Goal: Information Seeking & Learning: Check status

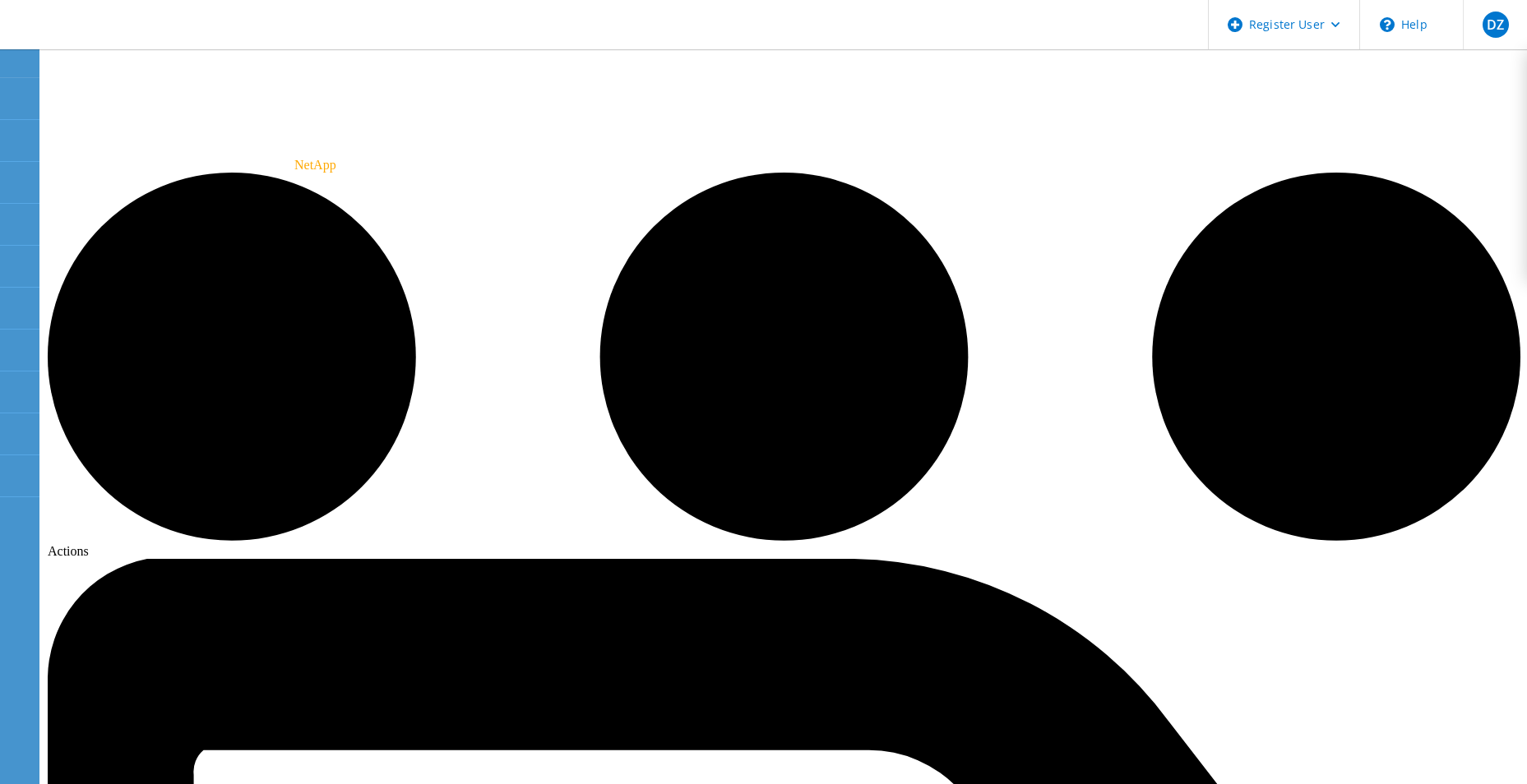
drag, startPoint x: 1446, startPoint y: 112, endPoint x: 1443, endPoint y: 97, distance: 15.3
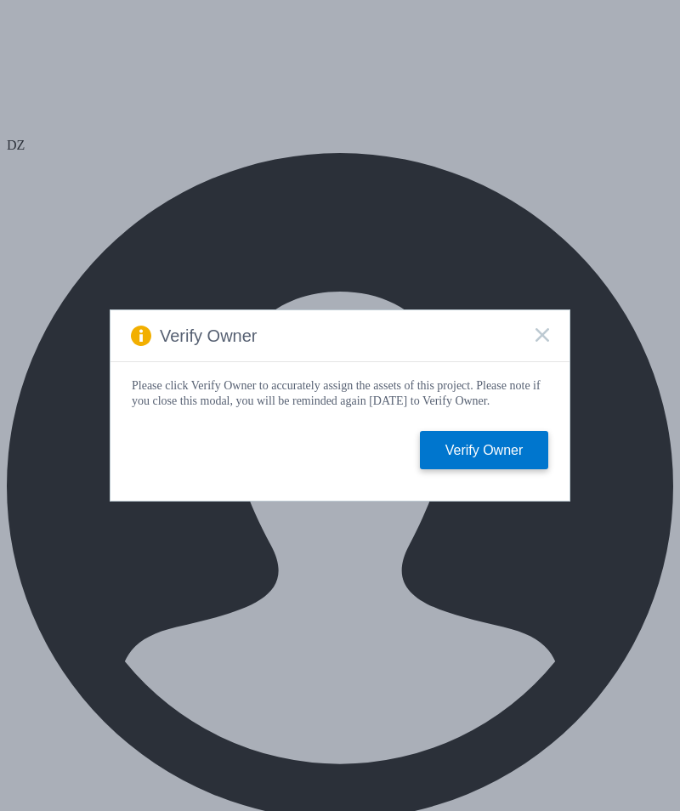
click at [532, 330] on div "Verify Owner" at bounding box center [340, 336] width 459 height 52
click at [541, 331] on rect at bounding box center [542, 334] width 14 height 14
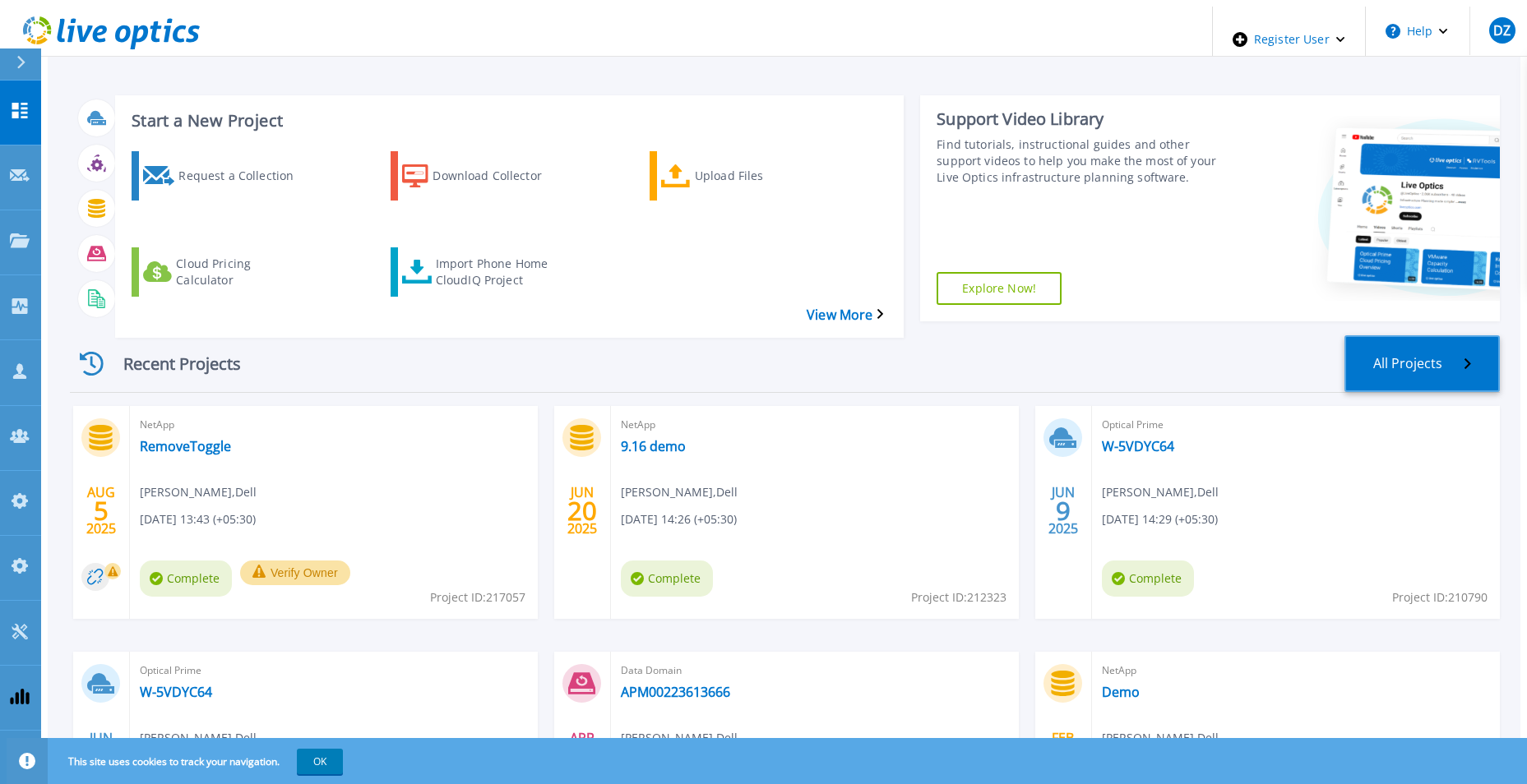
click at [1432, 335] on link "All Projects" at bounding box center [1422, 363] width 156 height 57
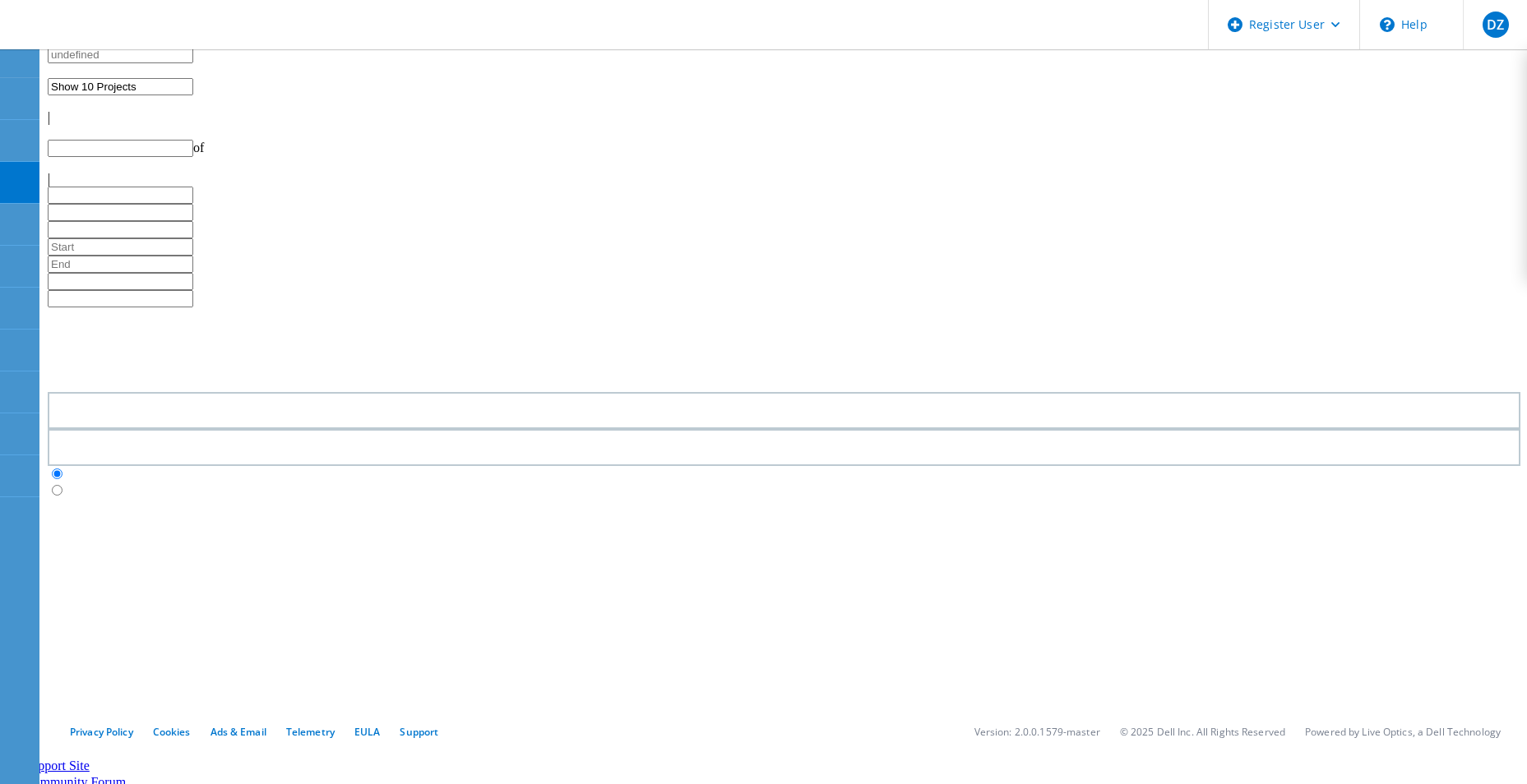
type input "1"
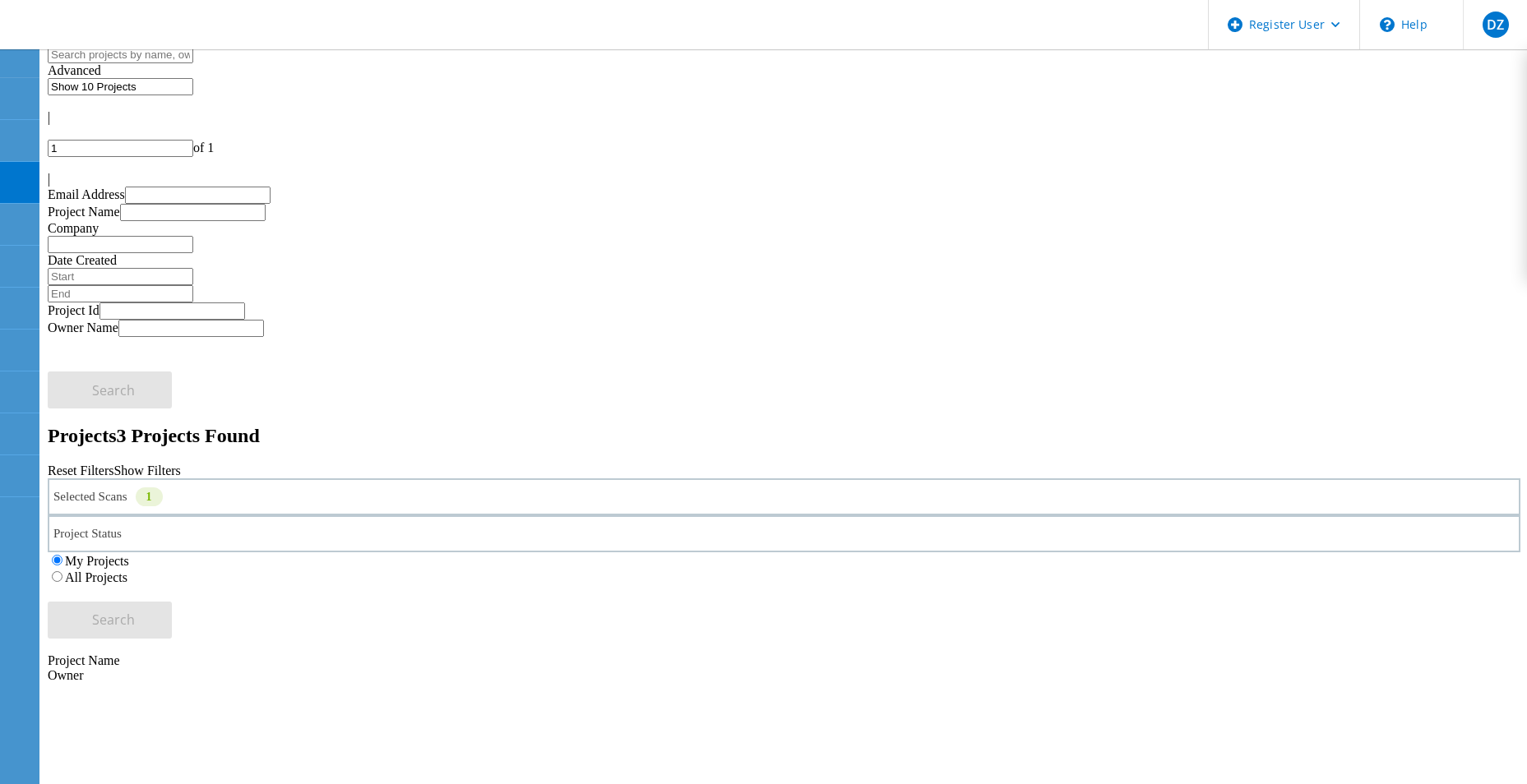
click at [128, 570] on label "All Projects" at bounding box center [96, 577] width 63 height 14
click at [63, 571] on input "All Projects" at bounding box center [57, 576] width 11 height 11
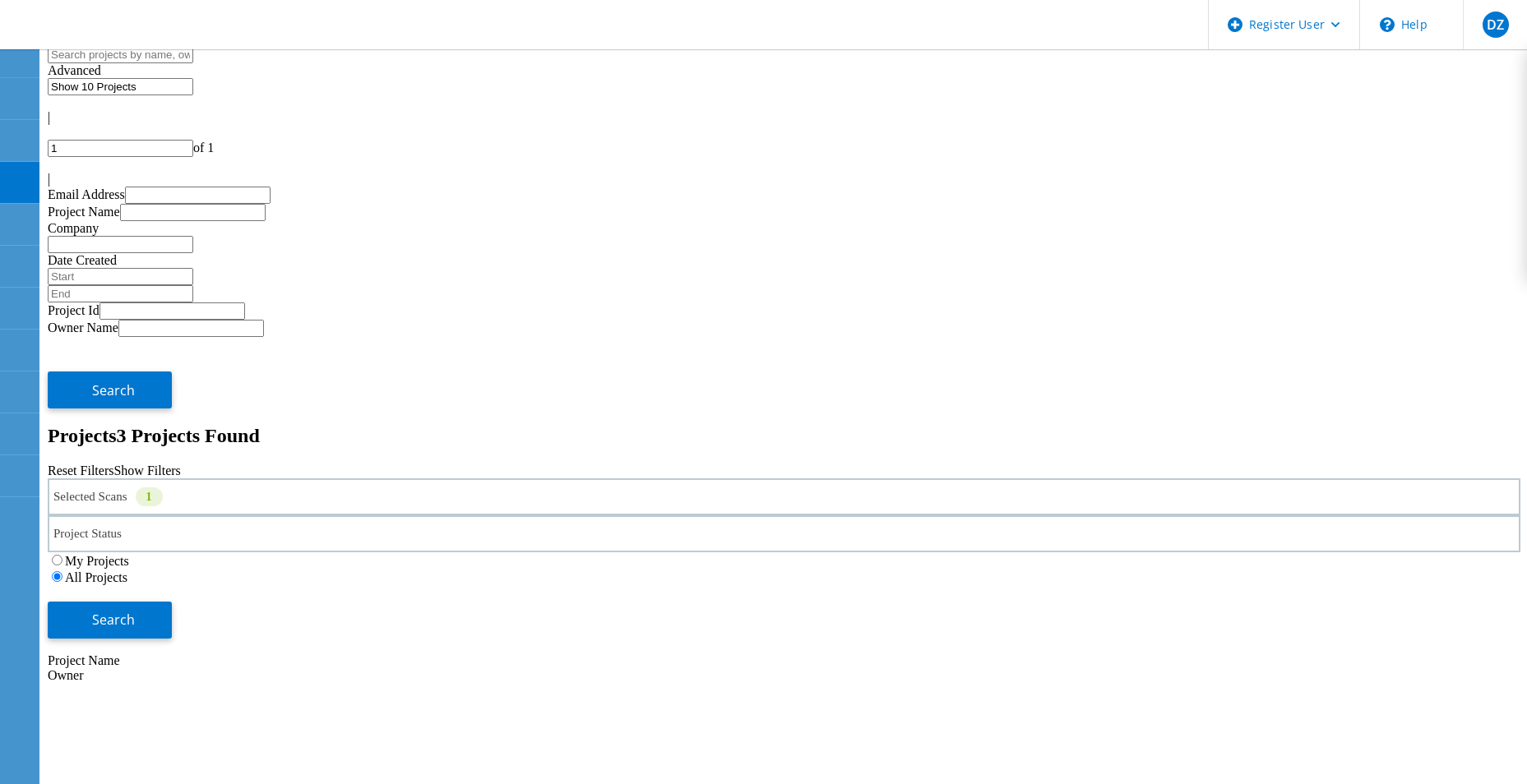
click at [427, 479] on div "Selected Scans 1" at bounding box center [783, 497] width 1473 height 37
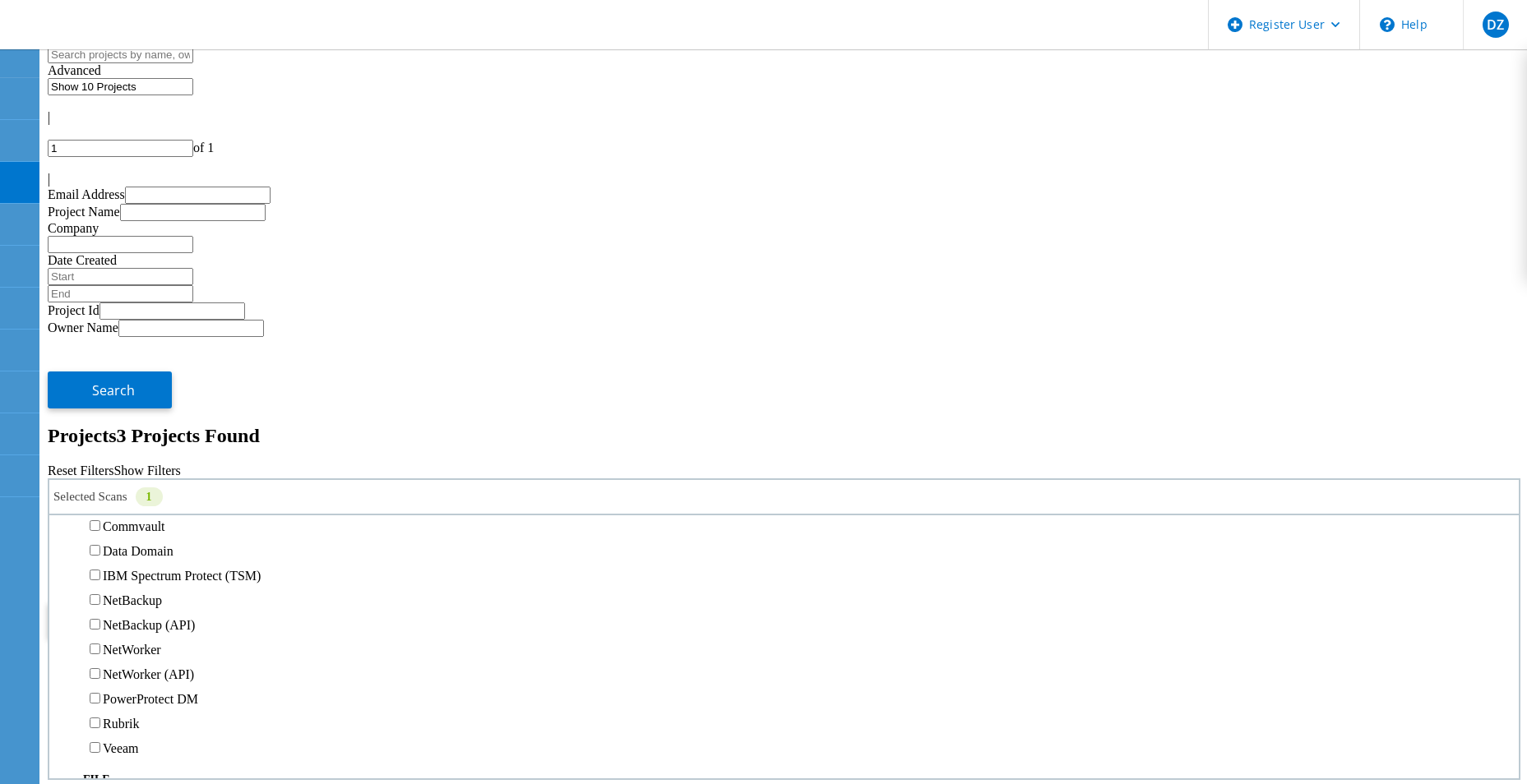
scroll to position [575, 0]
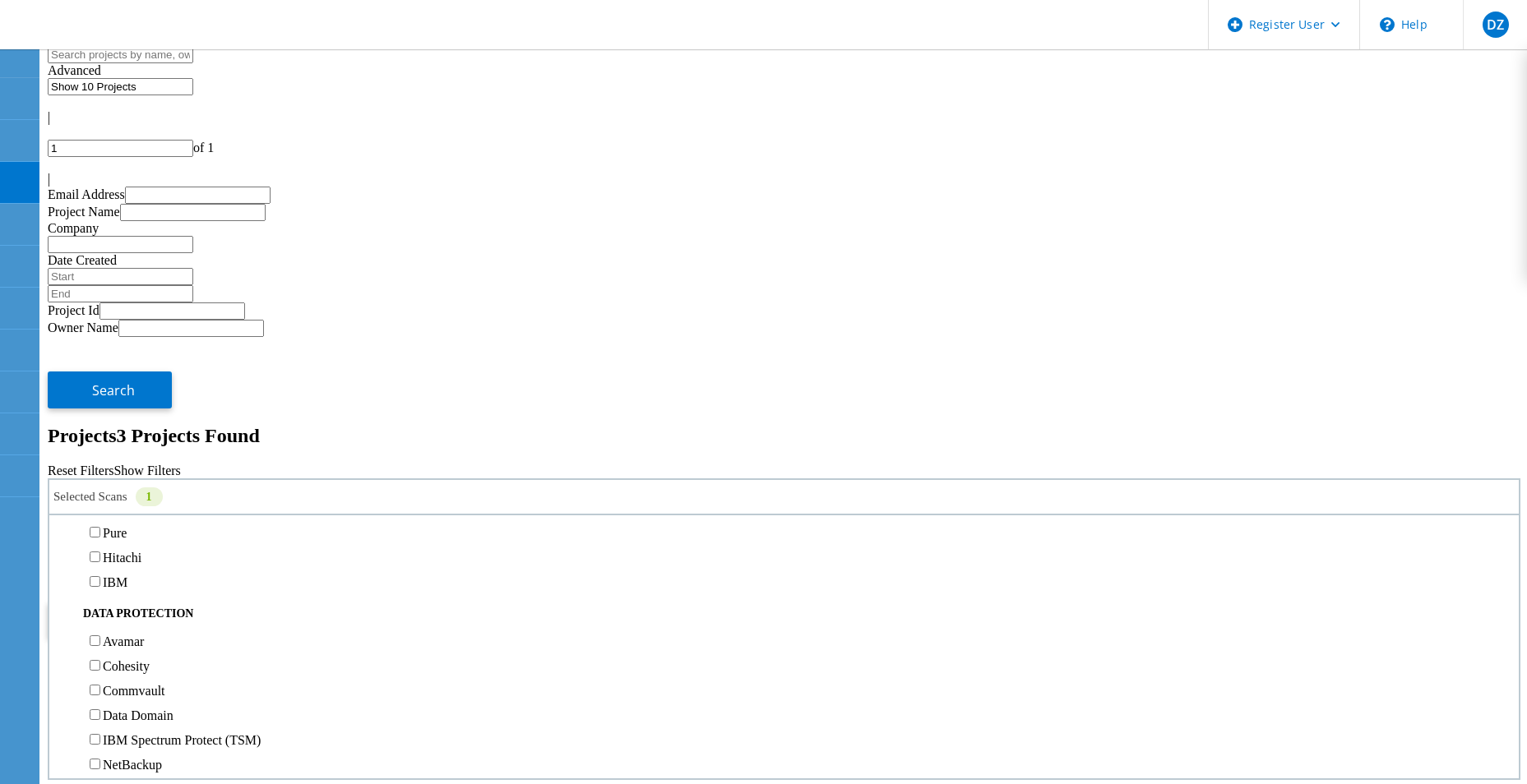
click at [150, 403] on label "Isilon/PowerScale" at bounding box center [150, 410] width 96 height 14
click at [101, 404] on input "Isilon/PowerScale" at bounding box center [95, 409] width 11 height 11
click at [135, 452] on label "NetApp" at bounding box center [123, 459] width 42 height 14
click at [101, 453] on input "NetApp" at bounding box center [95, 458] width 11 height 11
click at [134, 611] on span "Search" at bounding box center [113, 620] width 43 height 18
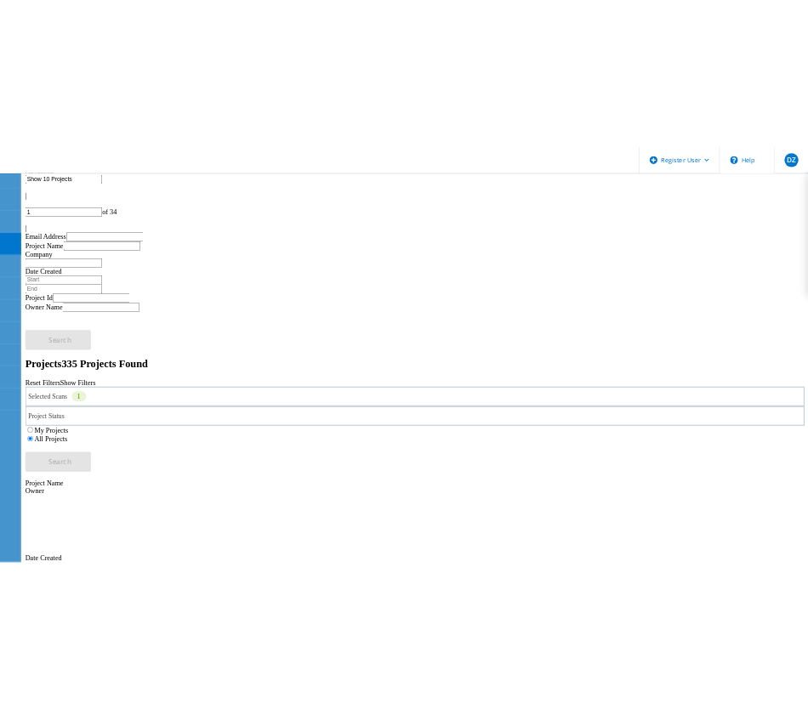
scroll to position [26, 0]
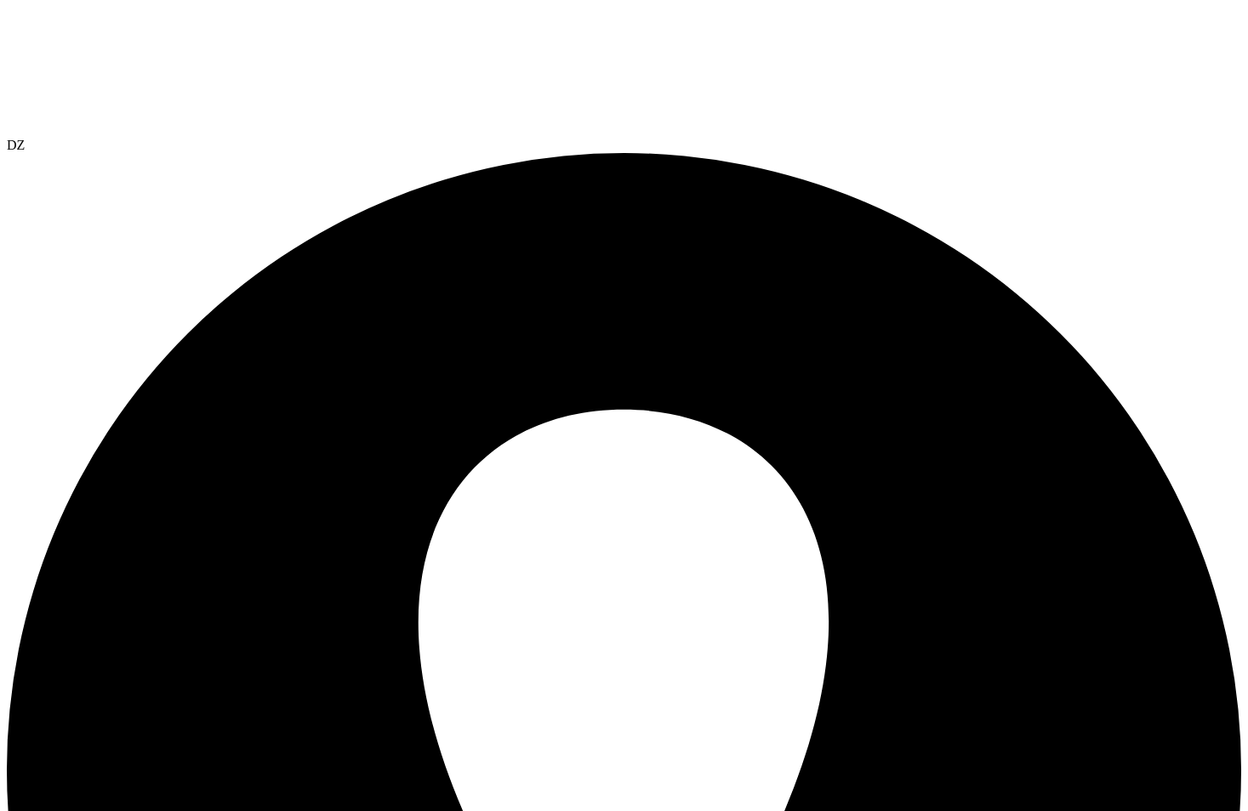
drag, startPoint x: 76, startPoint y: 432, endPoint x: 824, endPoint y: 577, distance: 762.4
drag, startPoint x: 824, startPoint y: 577, endPoint x: 983, endPoint y: 509, distance: 173.3
drag, startPoint x: 76, startPoint y: 425, endPoint x: 118, endPoint y: 454, distance: 51.4
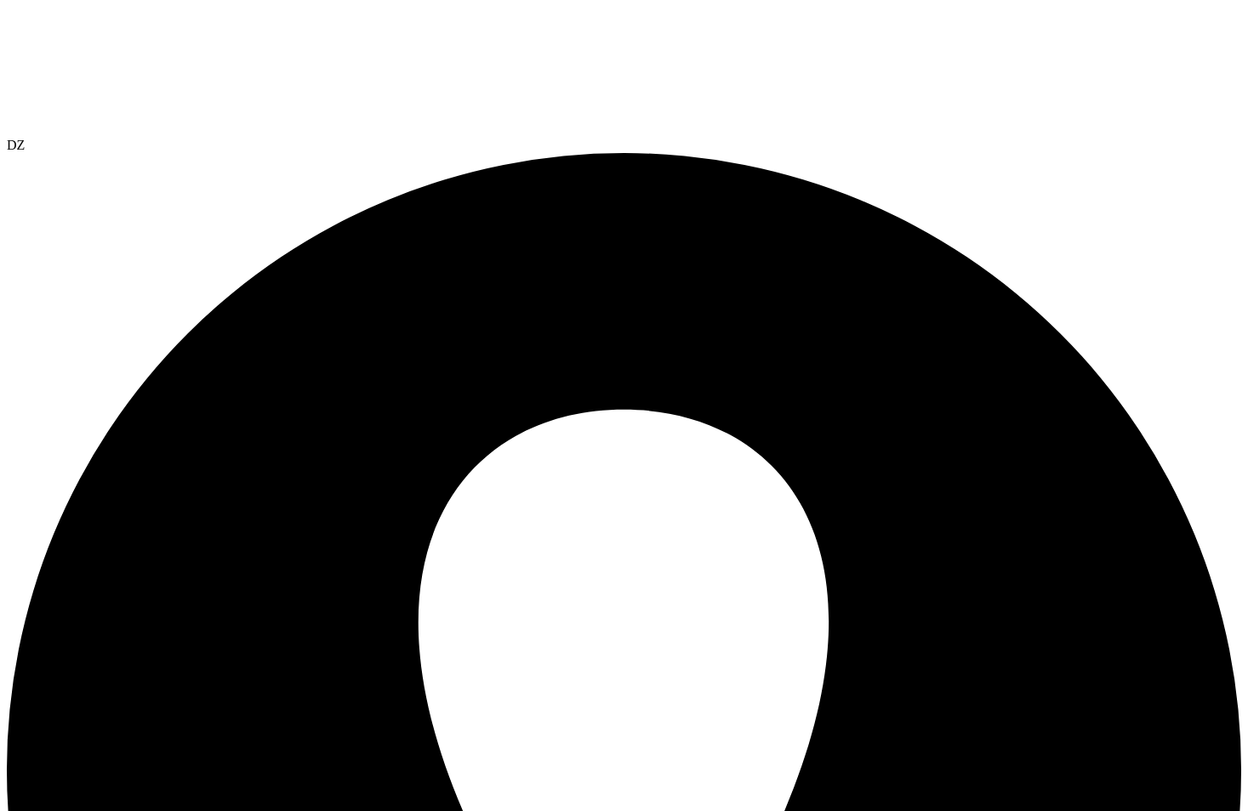
drag, startPoint x: 118, startPoint y: 454, endPoint x: 161, endPoint y: 457, distance: 42.6
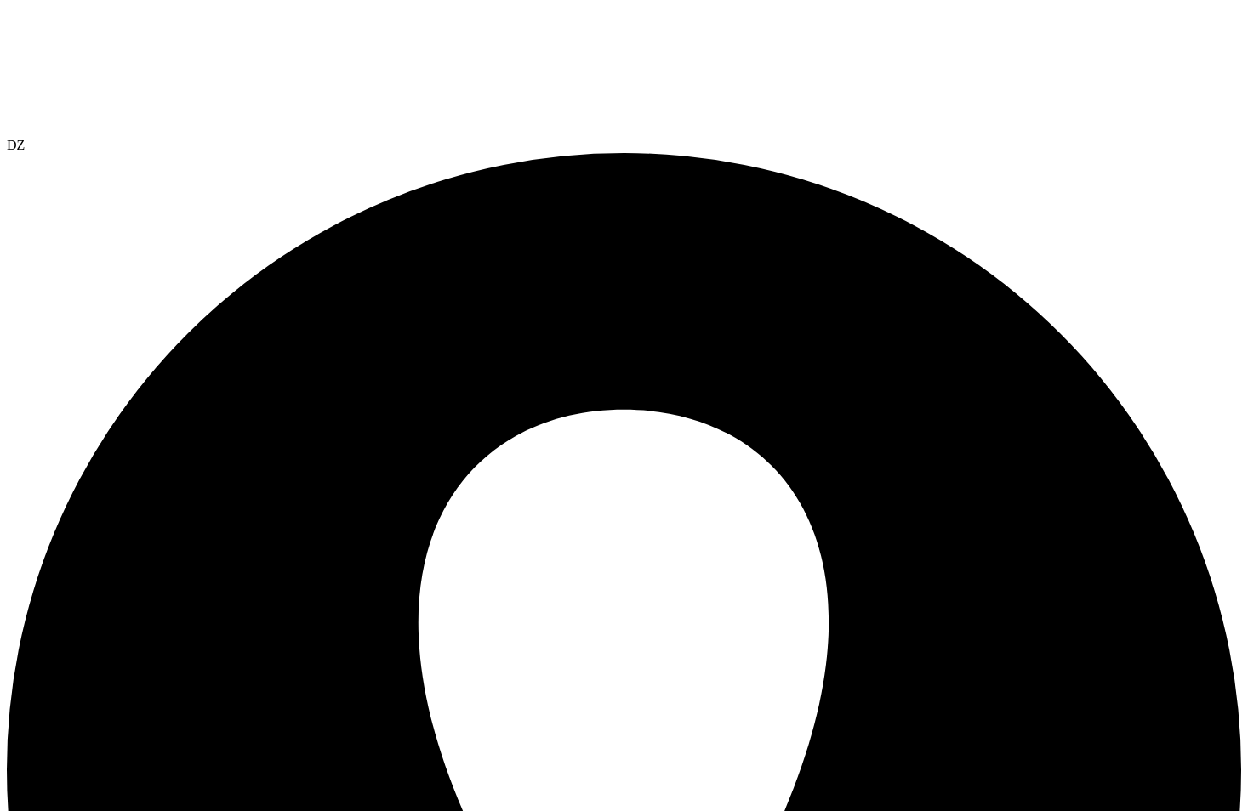
drag, startPoint x: 828, startPoint y: 557, endPoint x: 78, endPoint y: 427, distance: 761.3
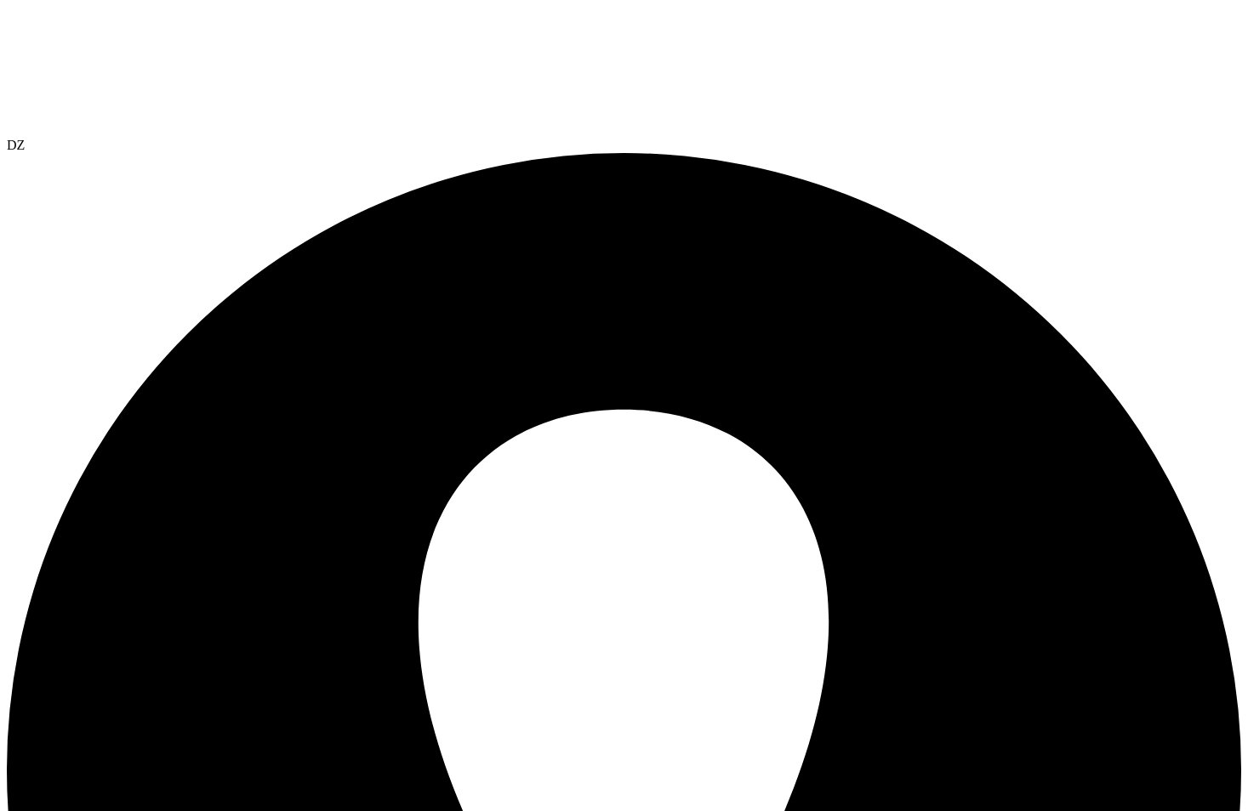
drag, startPoint x: 78, startPoint y: 427, endPoint x: 672, endPoint y: 497, distance: 597.7
drag, startPoint x: 672, startPoint y: 497, endPoint x: 636, endPoint y: 509, distance: 37.7
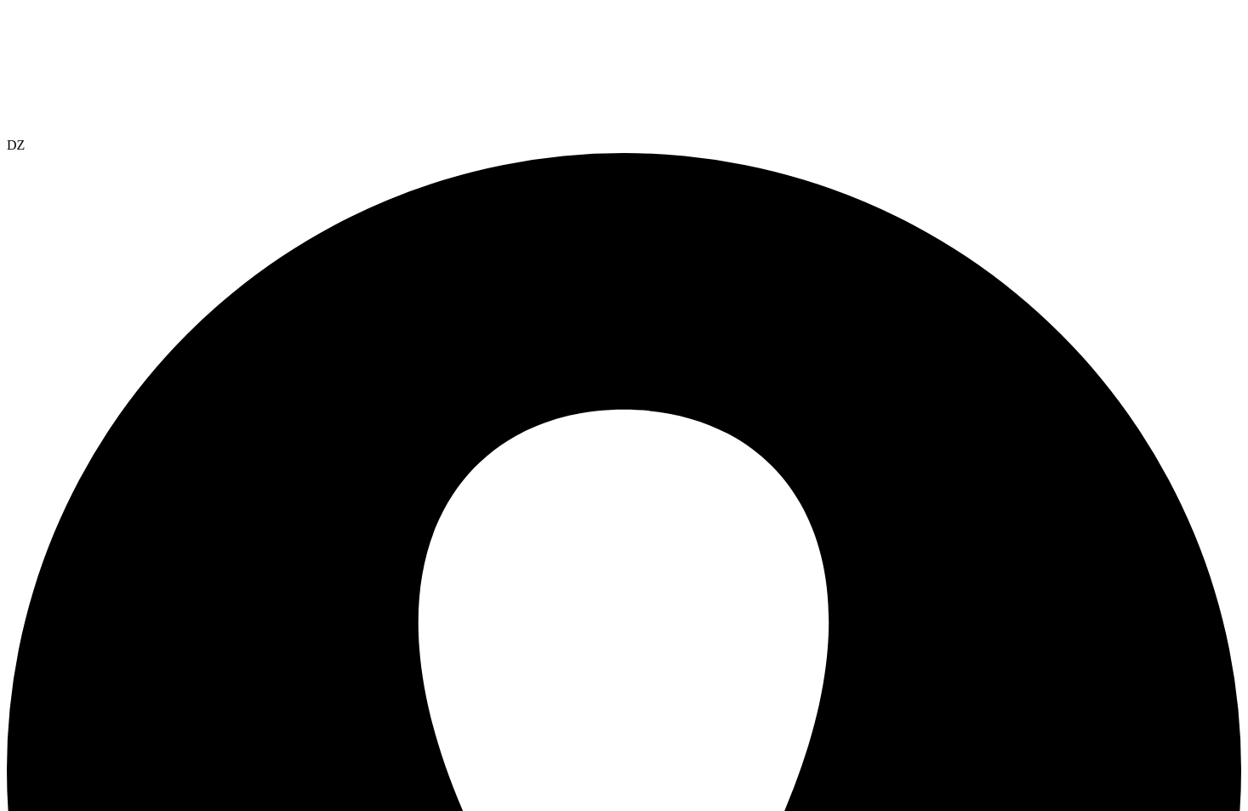
drag, startPoint x: 636, startPoint y: 509, endPoint x: 477, endPoint y: 492, distance: 159.9
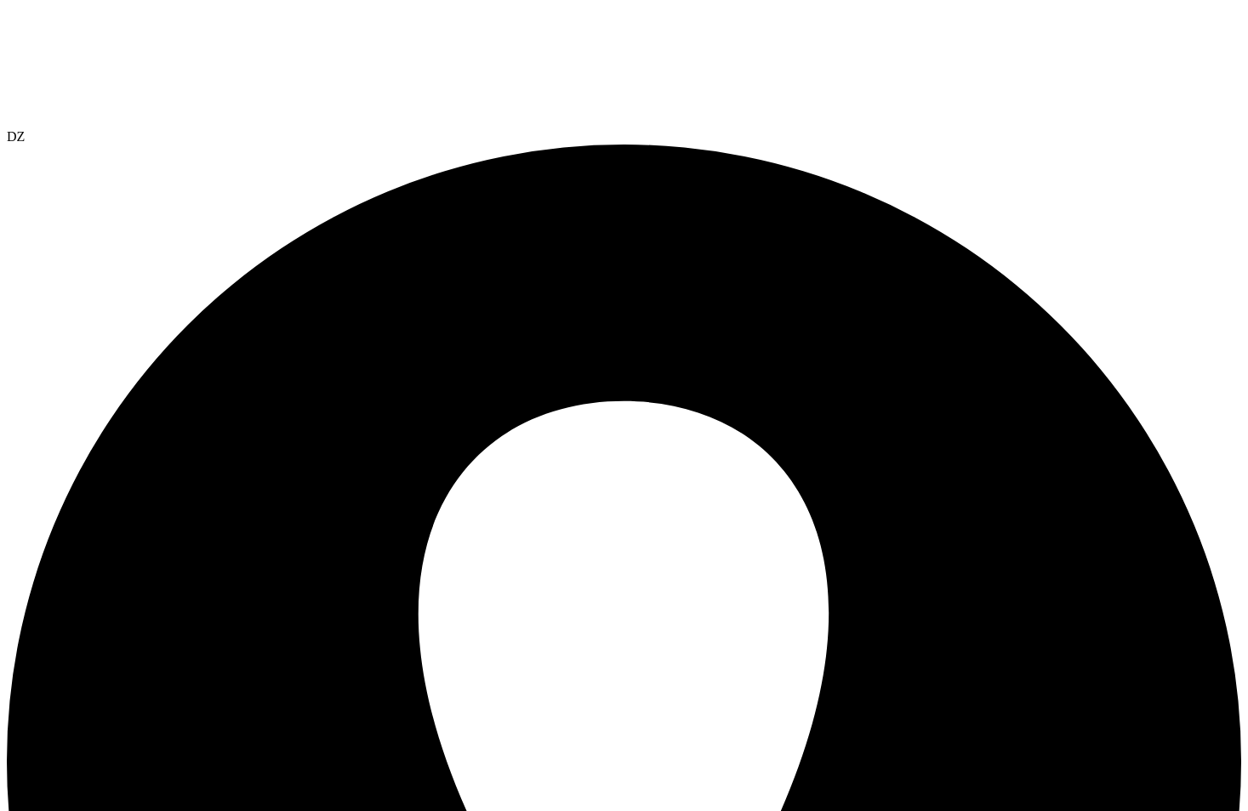
scroll to position [12, 0]
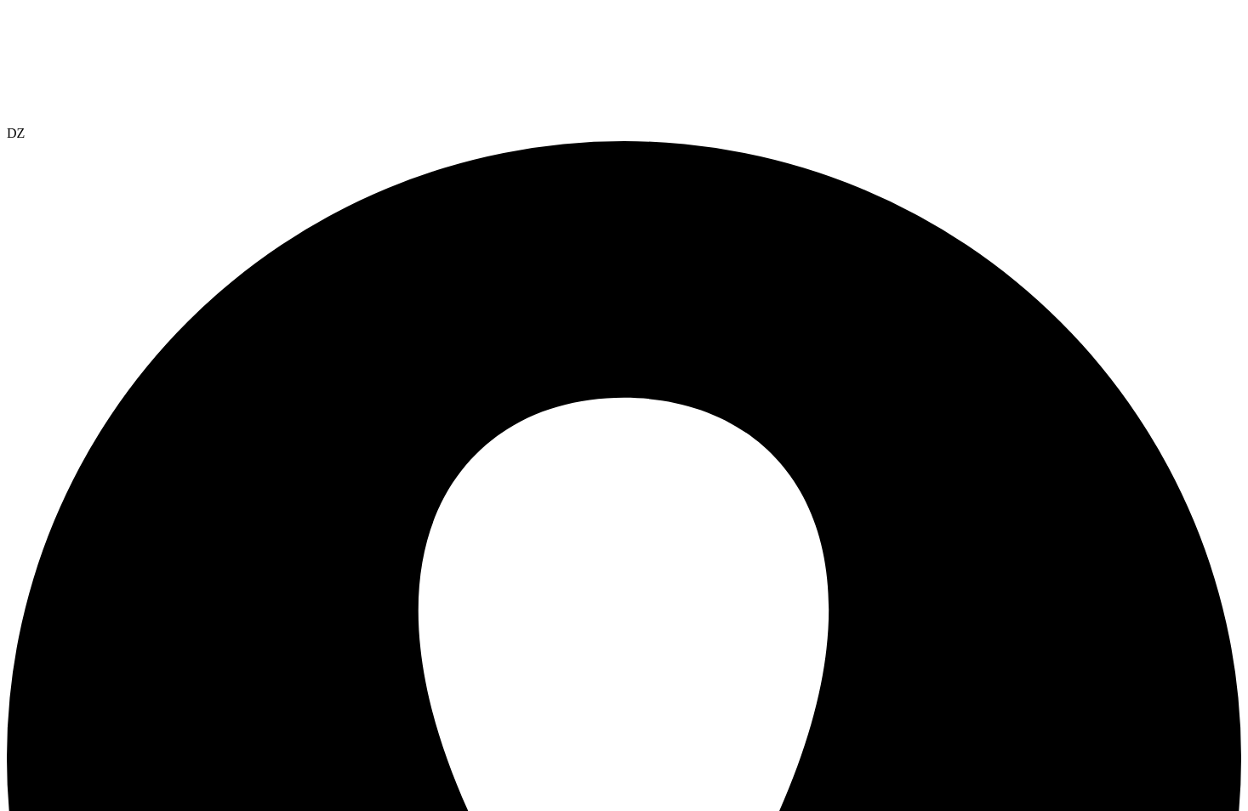
drag, startPoint x: 817, startPoint y: 550, endPoint x: 759, endPoint y: 543, distance: 58.2
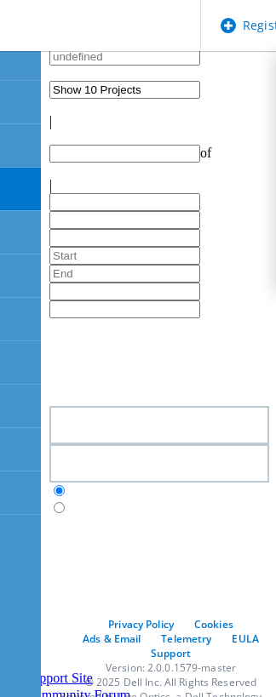
type input "1"
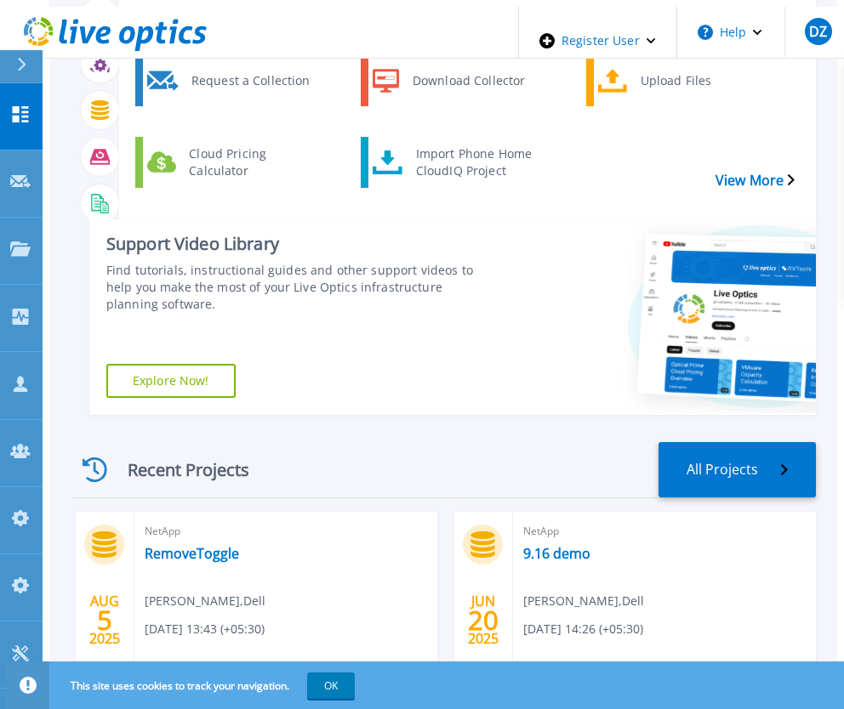
scroll to position [255, 0]
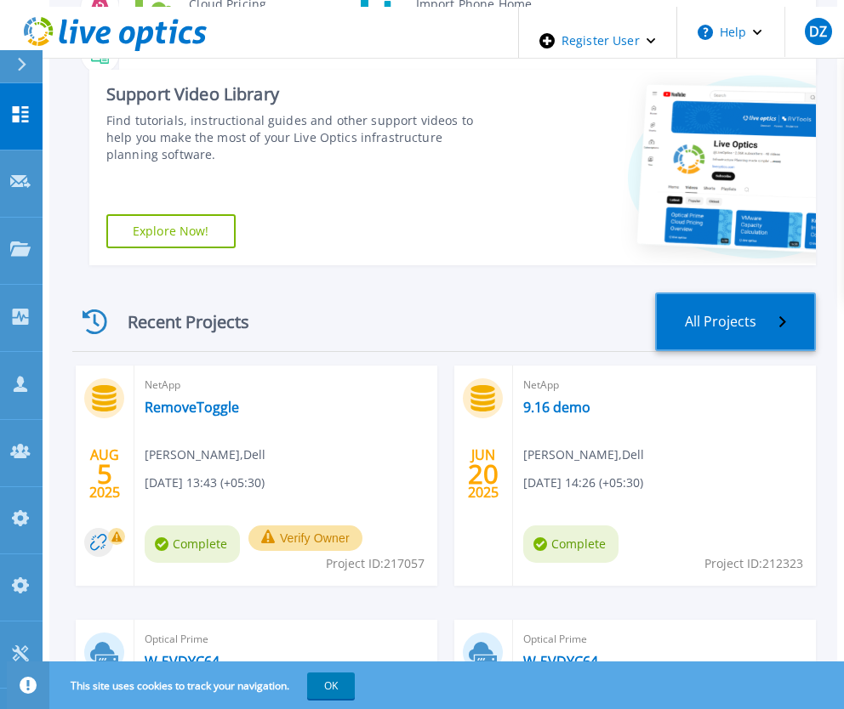
click at [707, 313] on link "All Projects" at bounding box center [735, 322] width 161 height 59
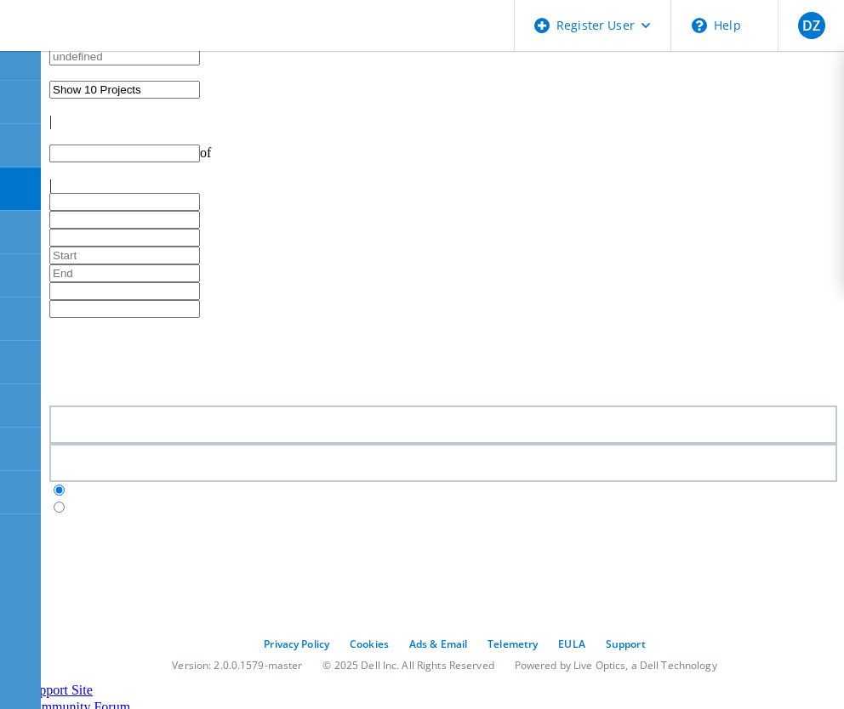
type input "1"
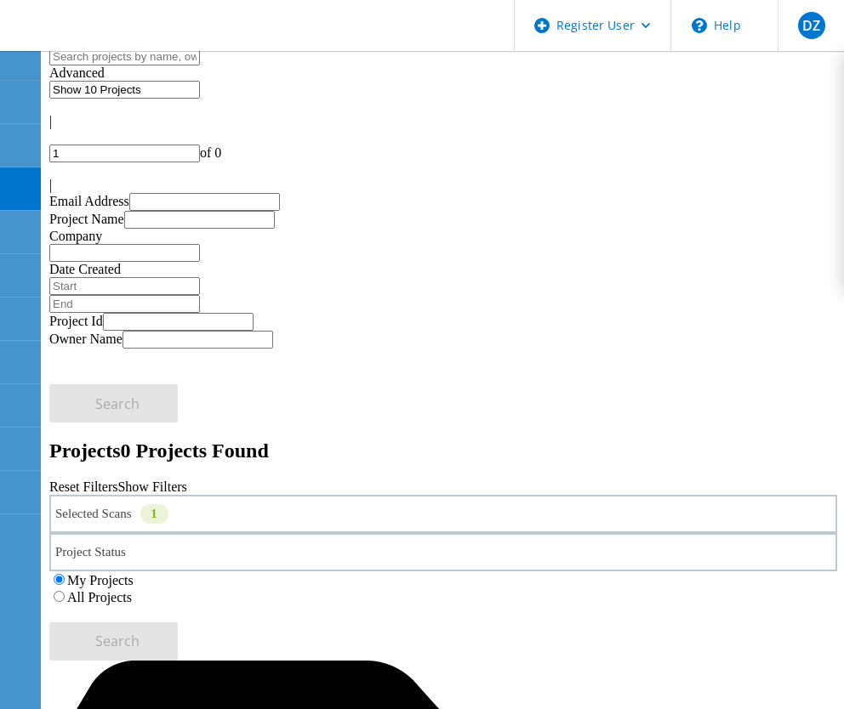
click at [186, 480] on link "Show Filters" at bounding box center [151, 487] width 69 height 14
click at [132, 590] on label "All Projects" at bounding box center [99, 597] width 65 height 14
click at [65, 591] on input "All Projects" at bounding box center [59, 596] width 11 height 11
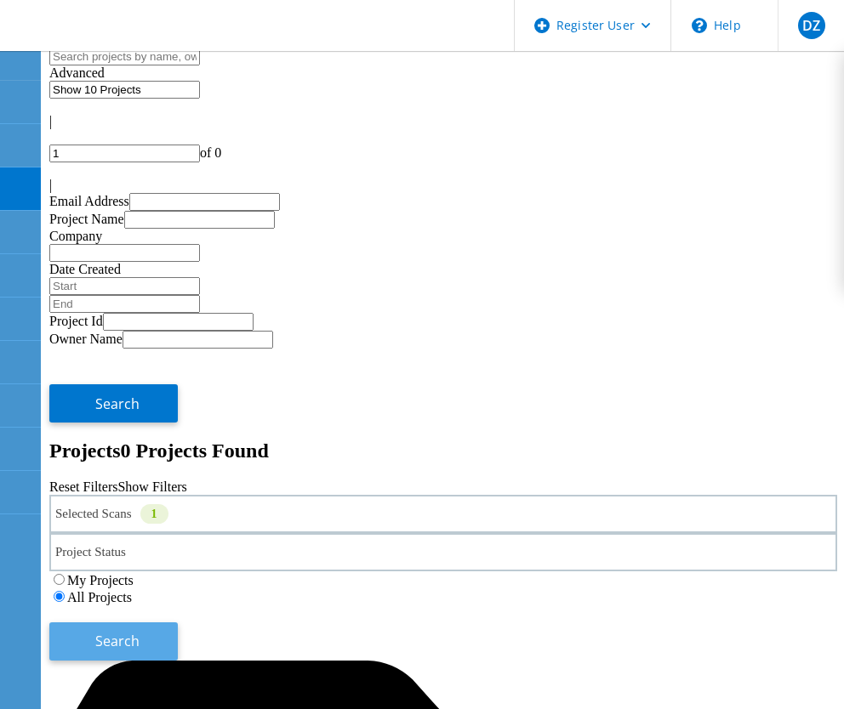
click at [139, 632] on span "Search" at bounding box center [117, 641] width 44 height 19
